Goal: Task Accomplishment & Management: Manage account settings

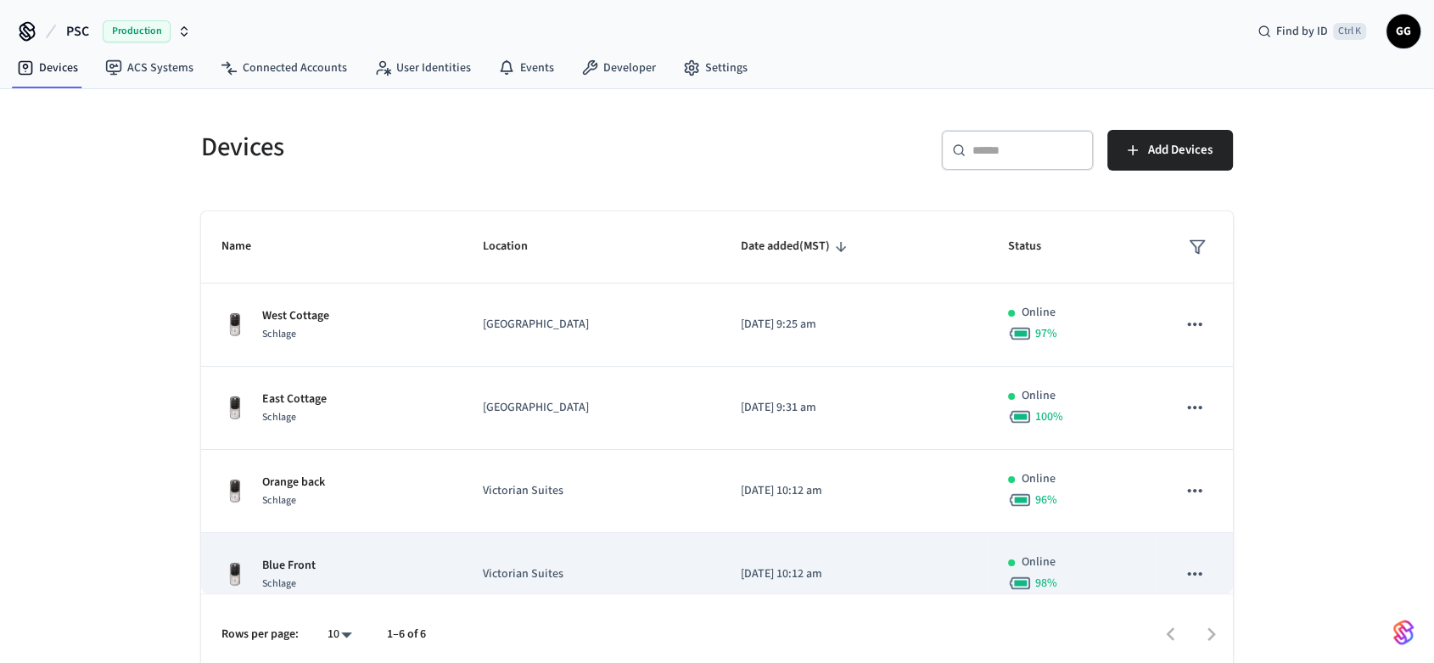
click at [679, 566] on p "Victorian Suites" at bounding box center [591, 574] width 217 height 18
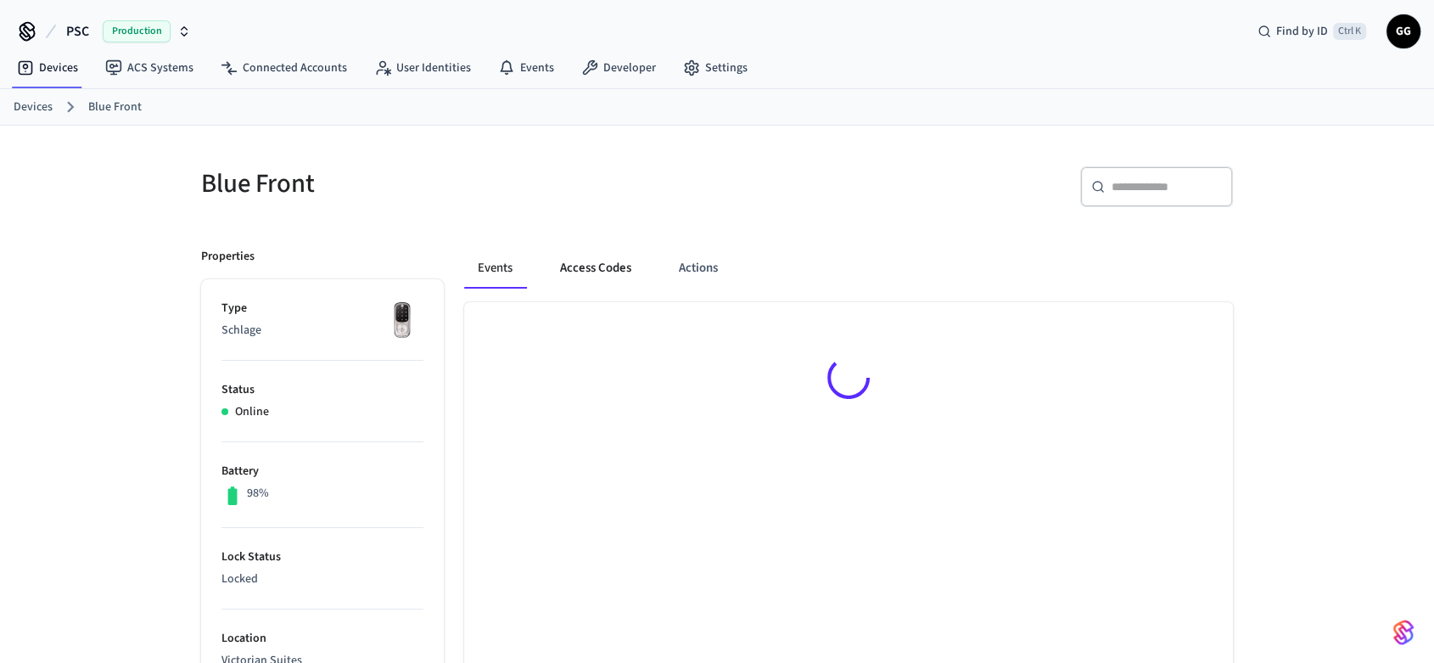
click at [596, 265] on button "Access Codes" at bounding box center [595, 268] width 98 height 41
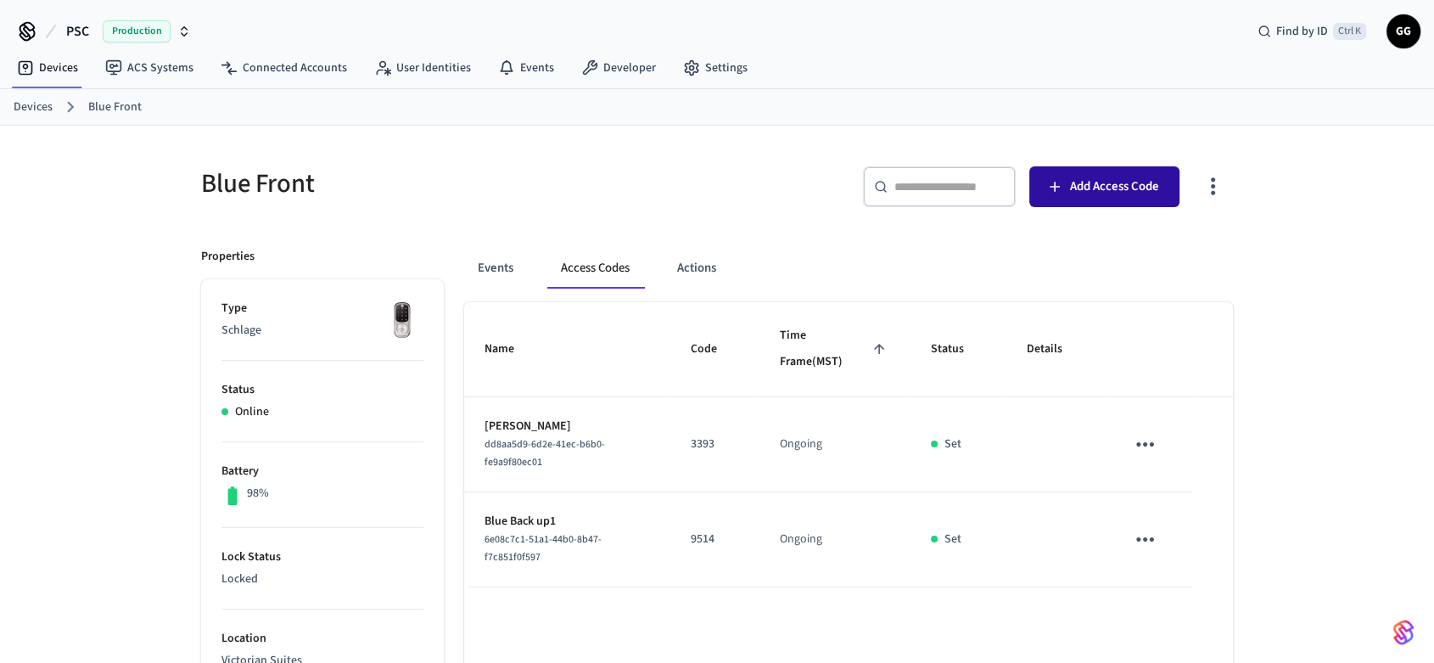
click at [1113, 191] on span "Add Access Code" at bounding box center [1114, 187] width 89 height 22
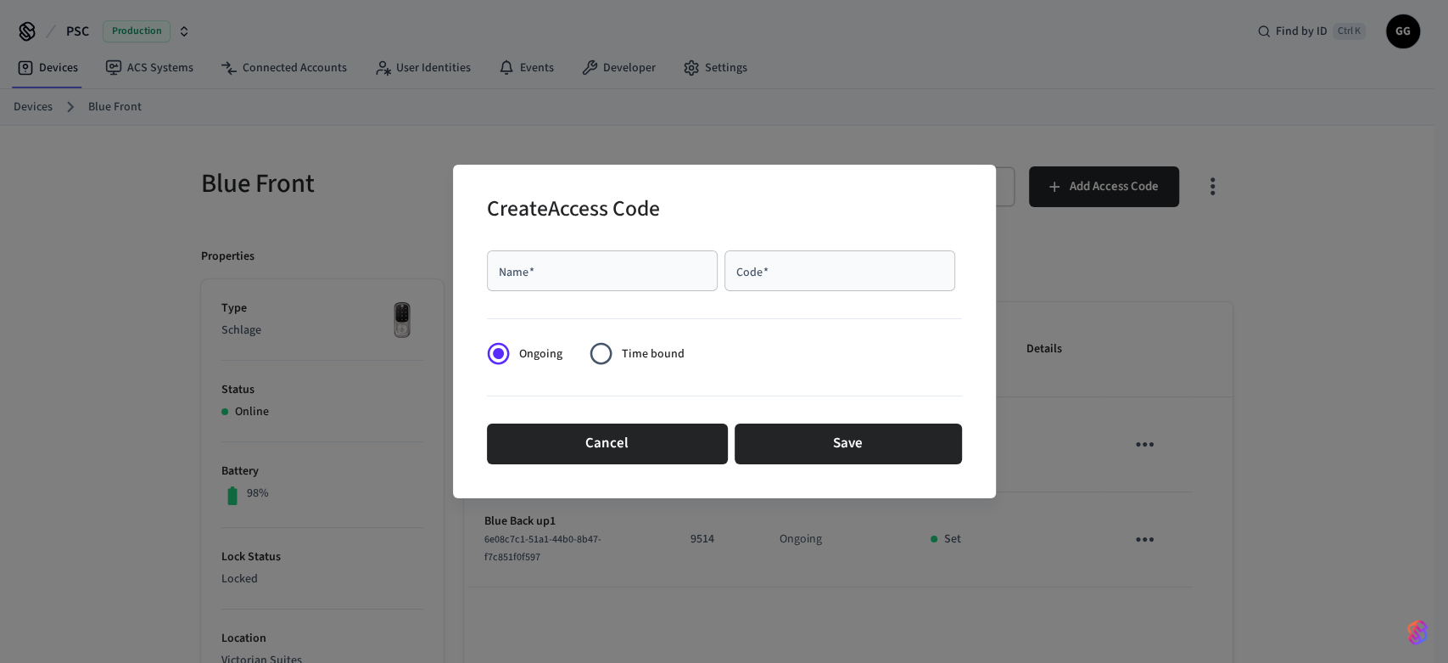
click at [649, 288] on div "Name   *" at bounding box center [602, 270] width 231 height 41
type input "*"
type input "**********"
click at [787, 277] on input "Code   *" at bounding box center [840, 270] width 210 height 17
type input "****"
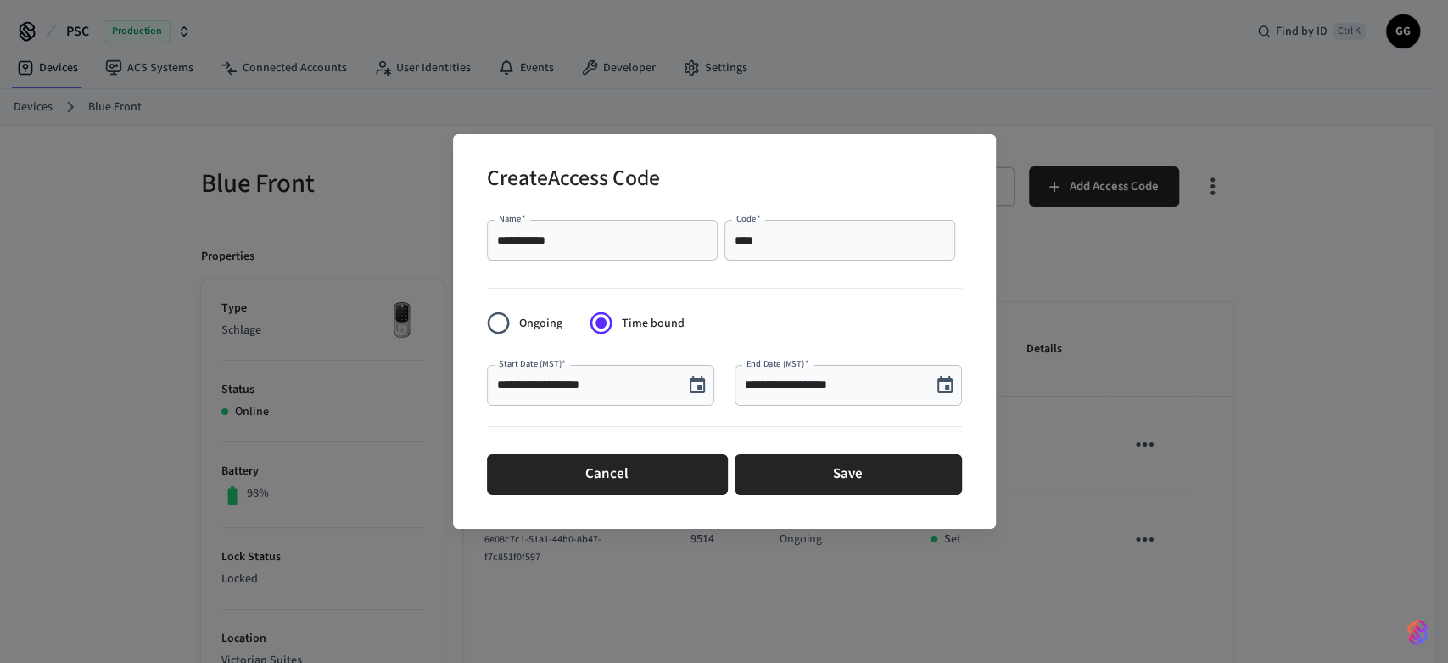
click at [701, 385] on icon "Choose date, selected date is Sep 22, 2025" at bounding box center [697, 385] width 20 height 20
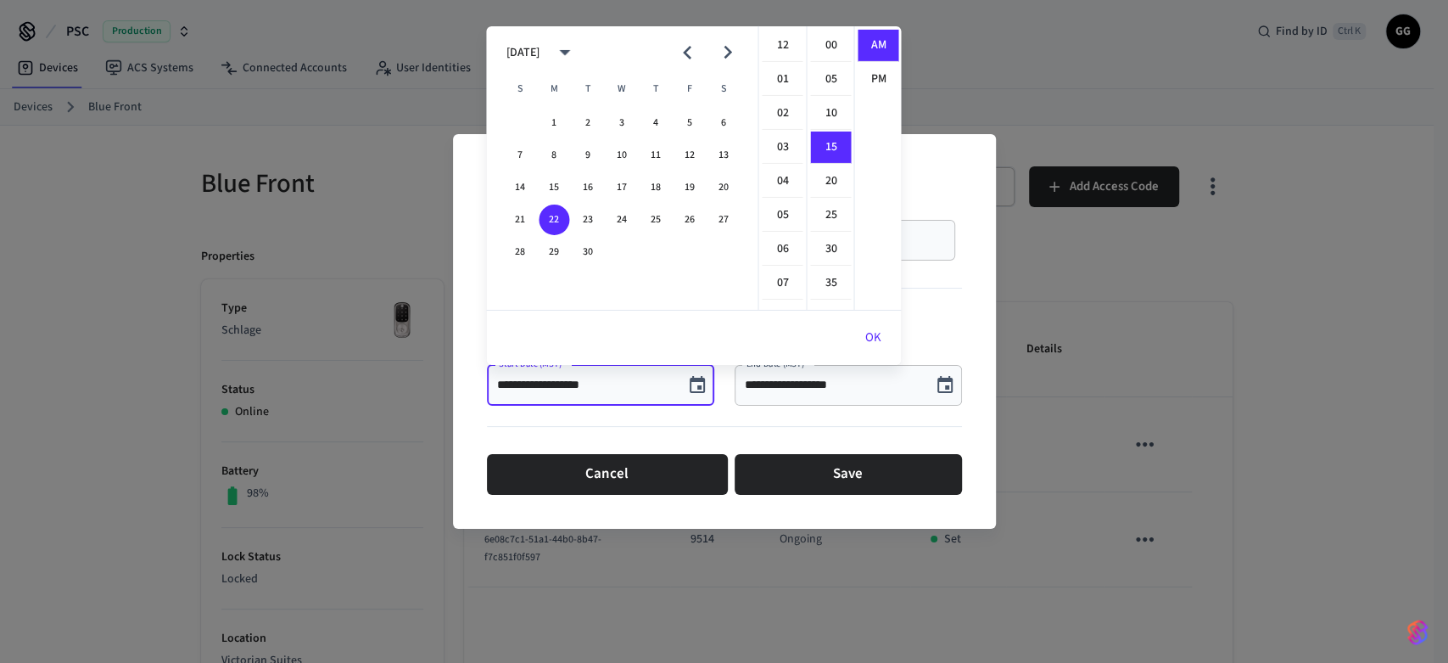
scroll to position [102, 0]
click at [519, 252] on button "28" at bounding box center [520, 252] width 31 height 31
click at [786, 144] on li "03" at bounding box center [782, 147] width 41 height 32
click at [828, 43] on li "00" at bounding box center [830, 46] width 41 height 32
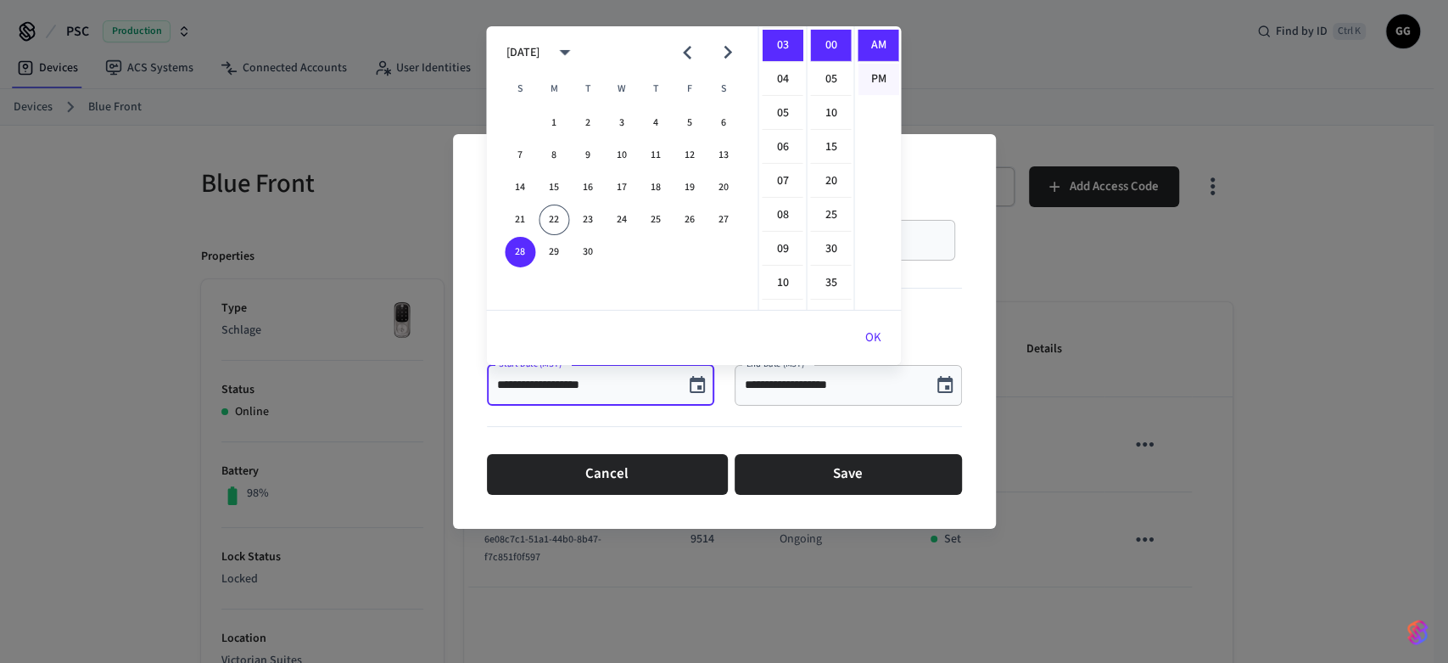
click at [877, 83] on li "PM" at bounding box center [878, 79] width 41 height 31
type input "**********"
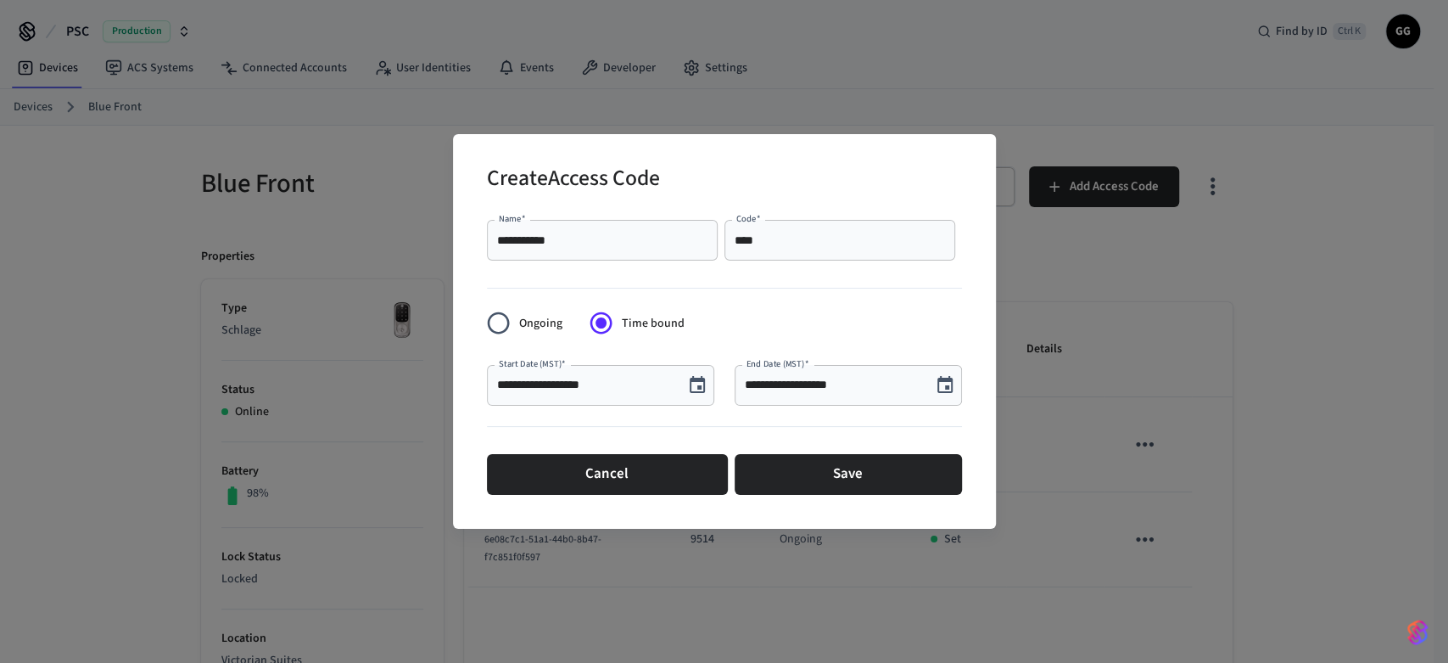
scroll to position [31, 0]
click at [949, 383] on icon "Choose date, selected date is Sep 22, 2025" at bounding box center [945, 385] width 20 height 20
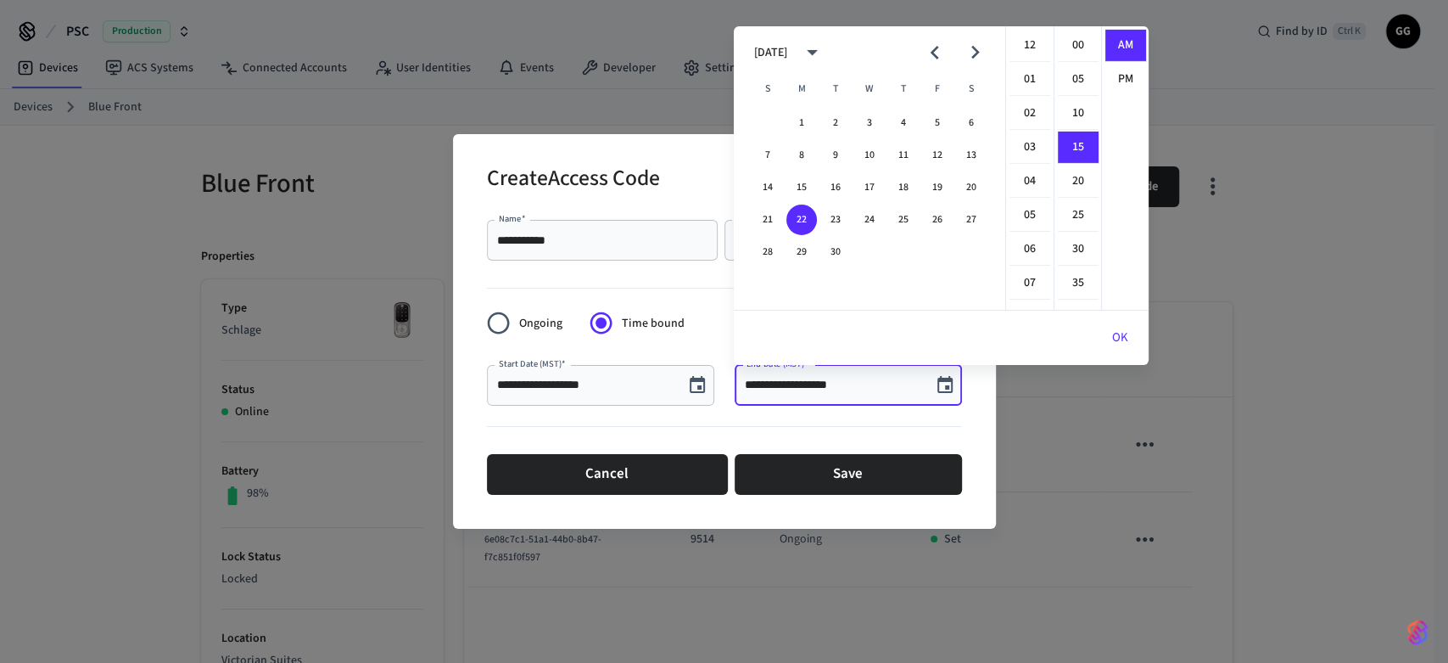
scroll to position [102, 0]
click at [969, 53] on icon "Next month" at bounding box center [975, 52] width 26 height 26
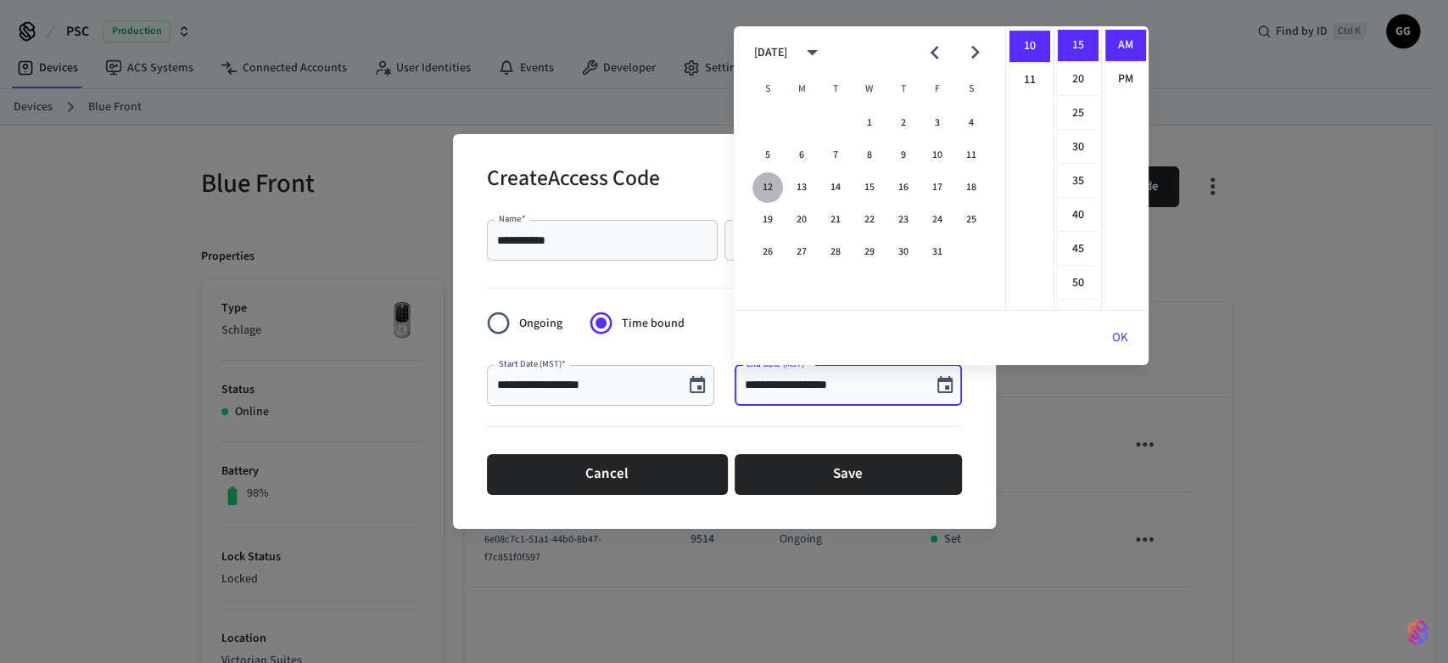
click at [761, 191] on button "12" at bounding box center [768, 187] width 31 height 31
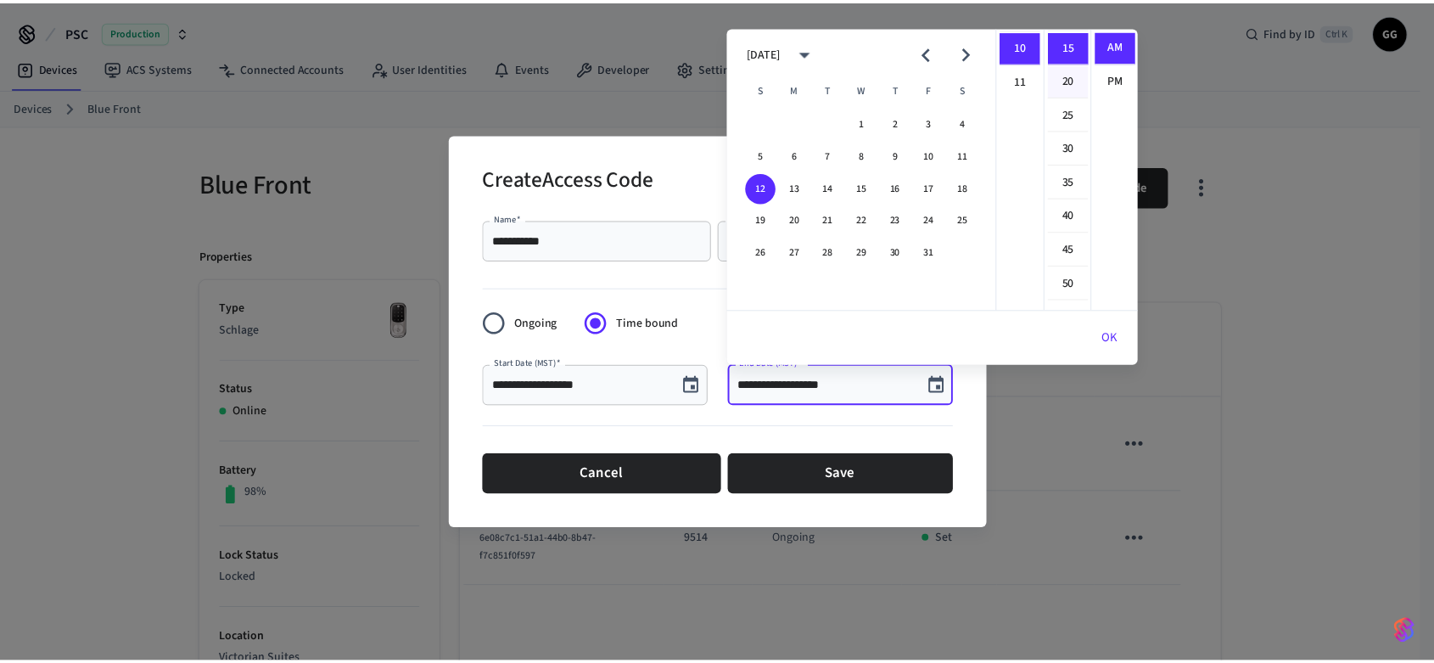
scroll to position [0, 0]
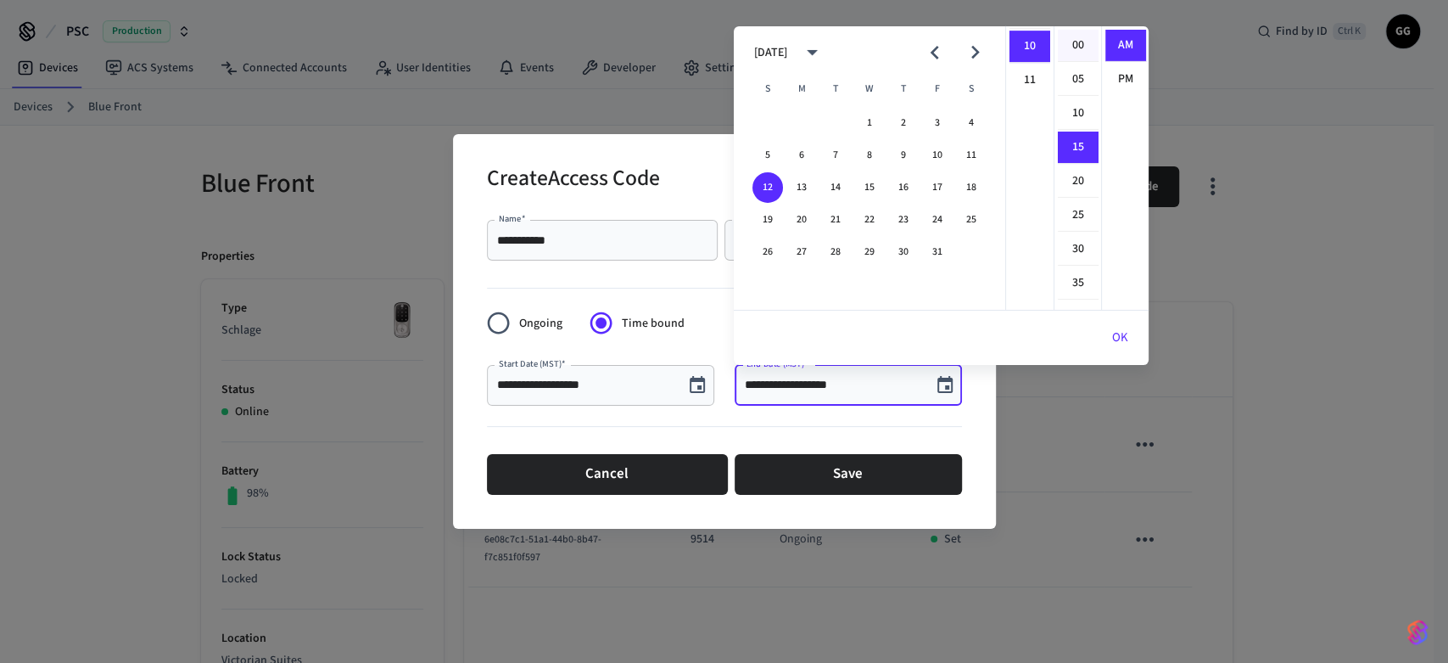
click at [1077, 42] on li "00" at bounding box center [1078, 46] width 41 height 32
type input "**********"
click at [1121, 48] on li "AM" at bounding box center [1125, 46] width 41 height 32
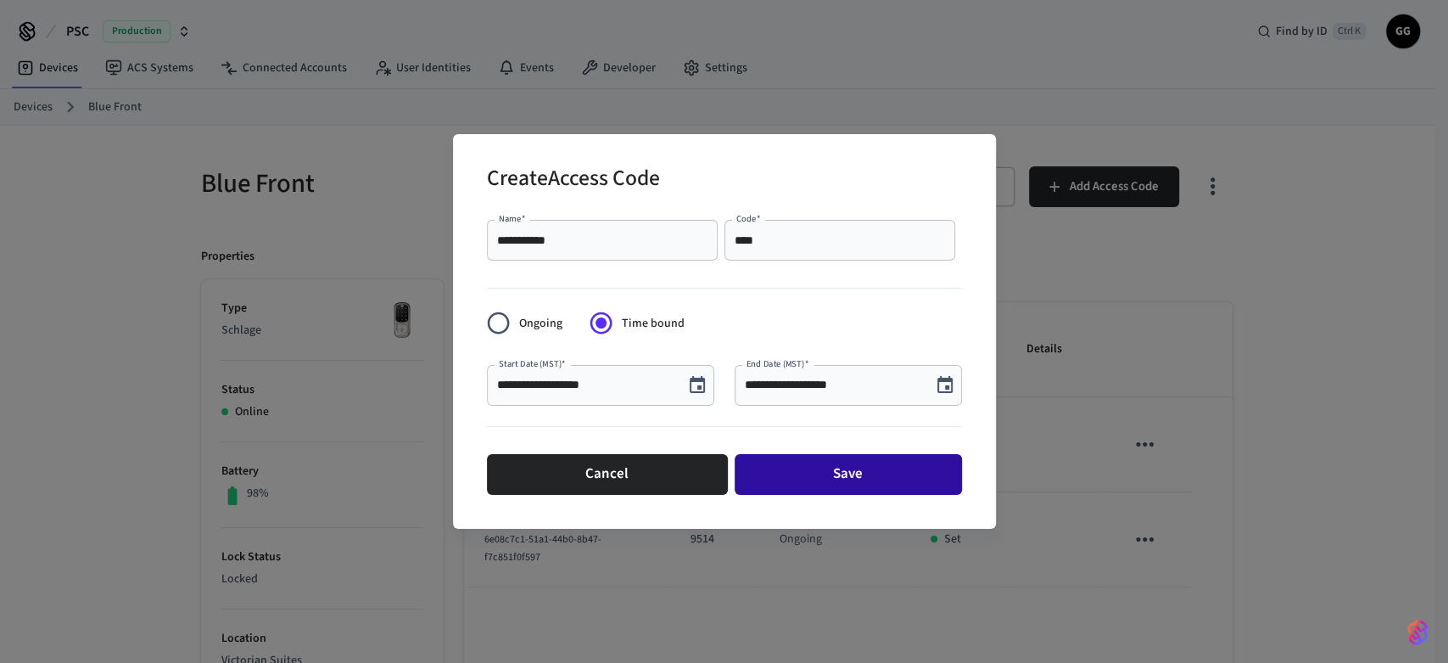
click at [823, 480] on button "Save" at bounding box center [848, 474] width 227 height 41
